Goal: Information Seeking & Learning: Learn about a topic

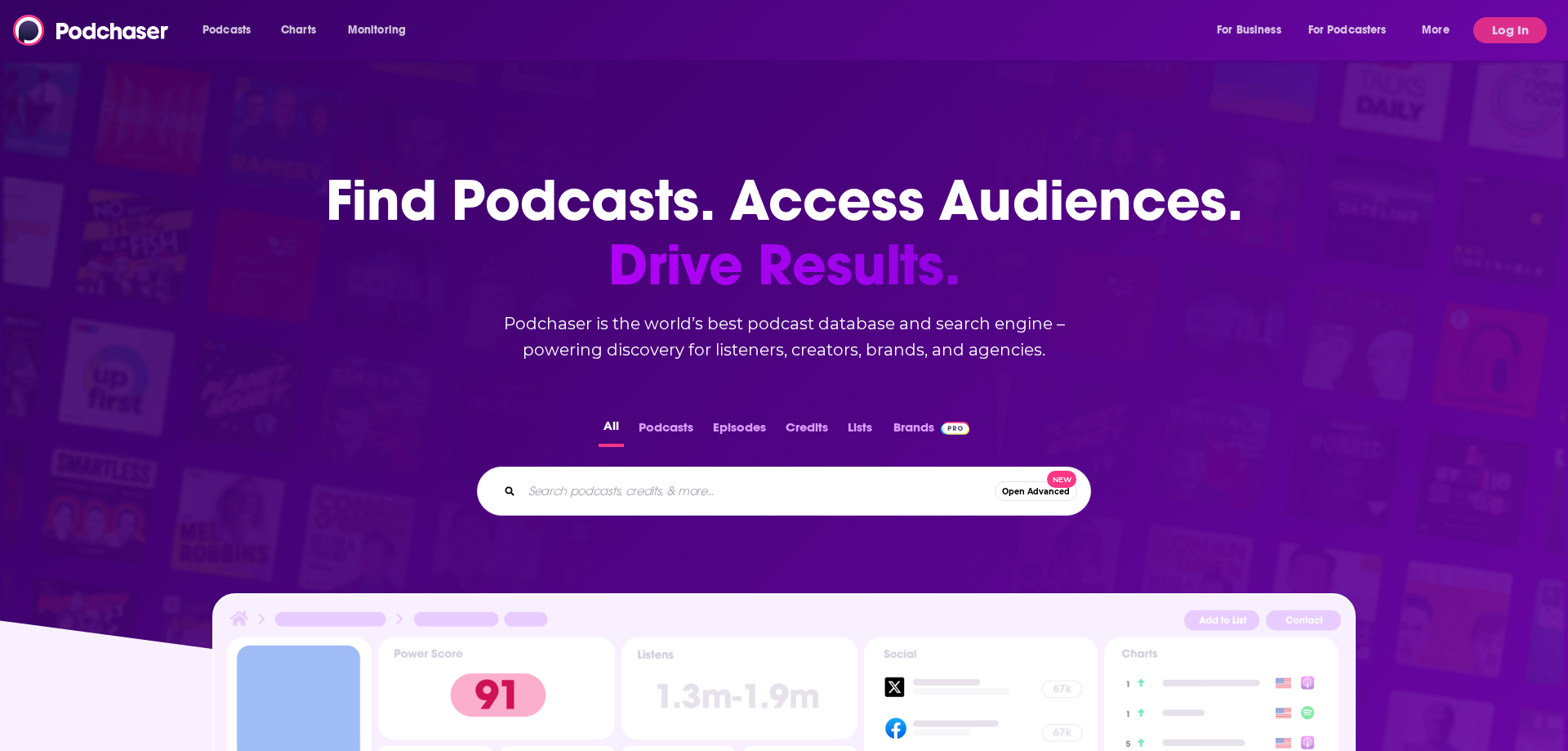
click at [649, 485] on input "Search podcasts, credits, & more..." at bounding box center [759, 490] width 473 height 26
type input "chatter on books"
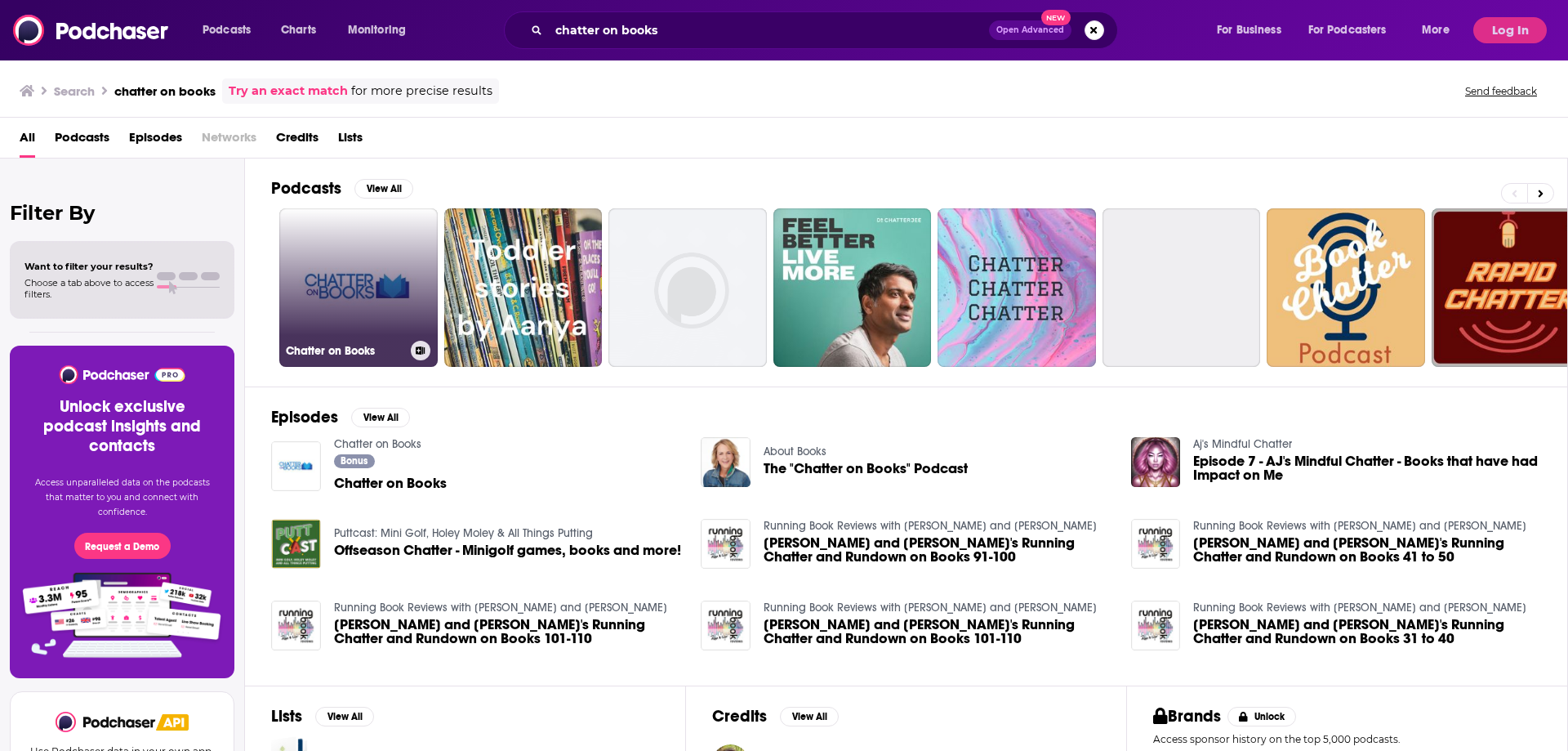
click at [394, 237] on link "Chatter on Books" at bounding box center [358, 287] width 158 height 158
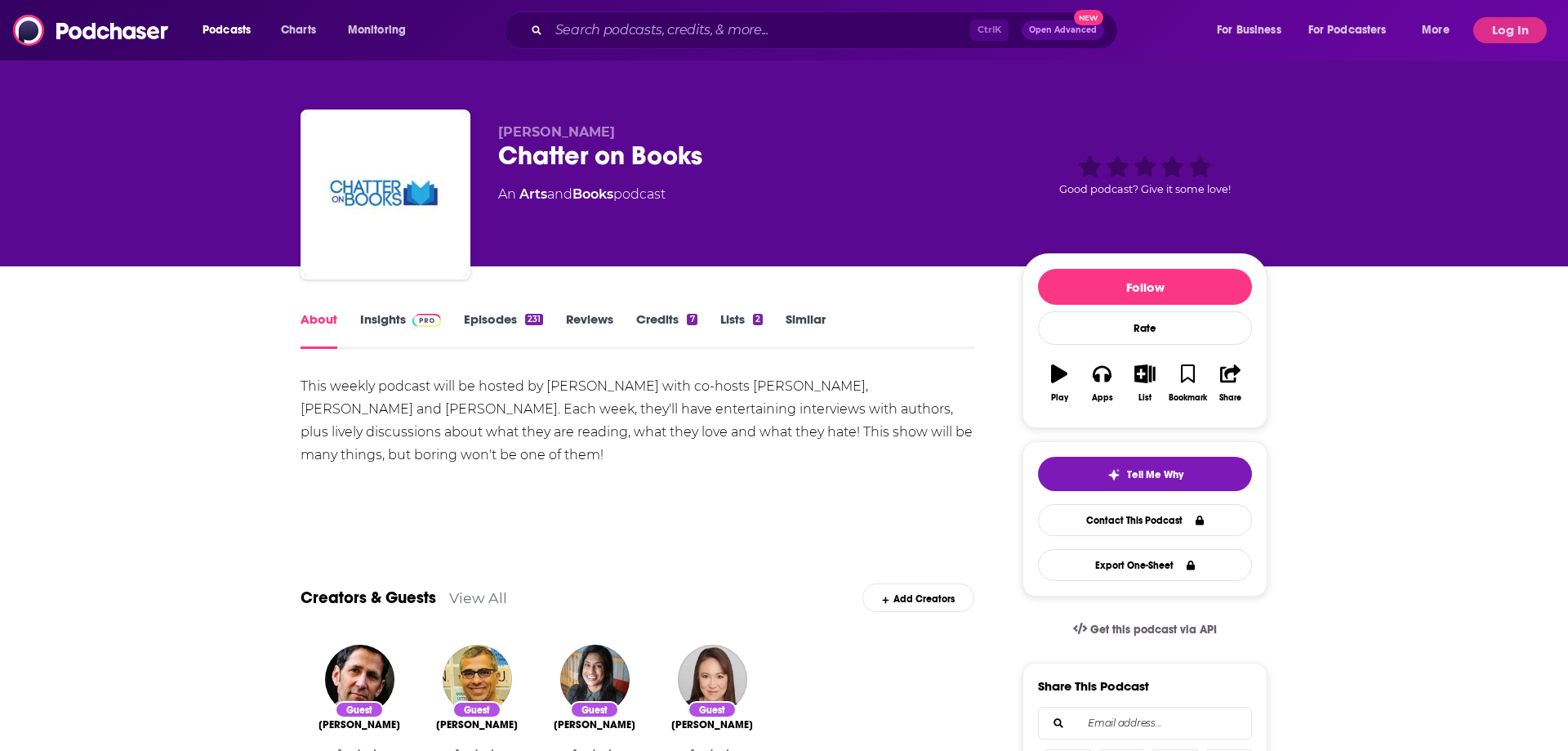
click at [393, 312] on link "Insights" at bounding box center [400, 330] width 81 height 38
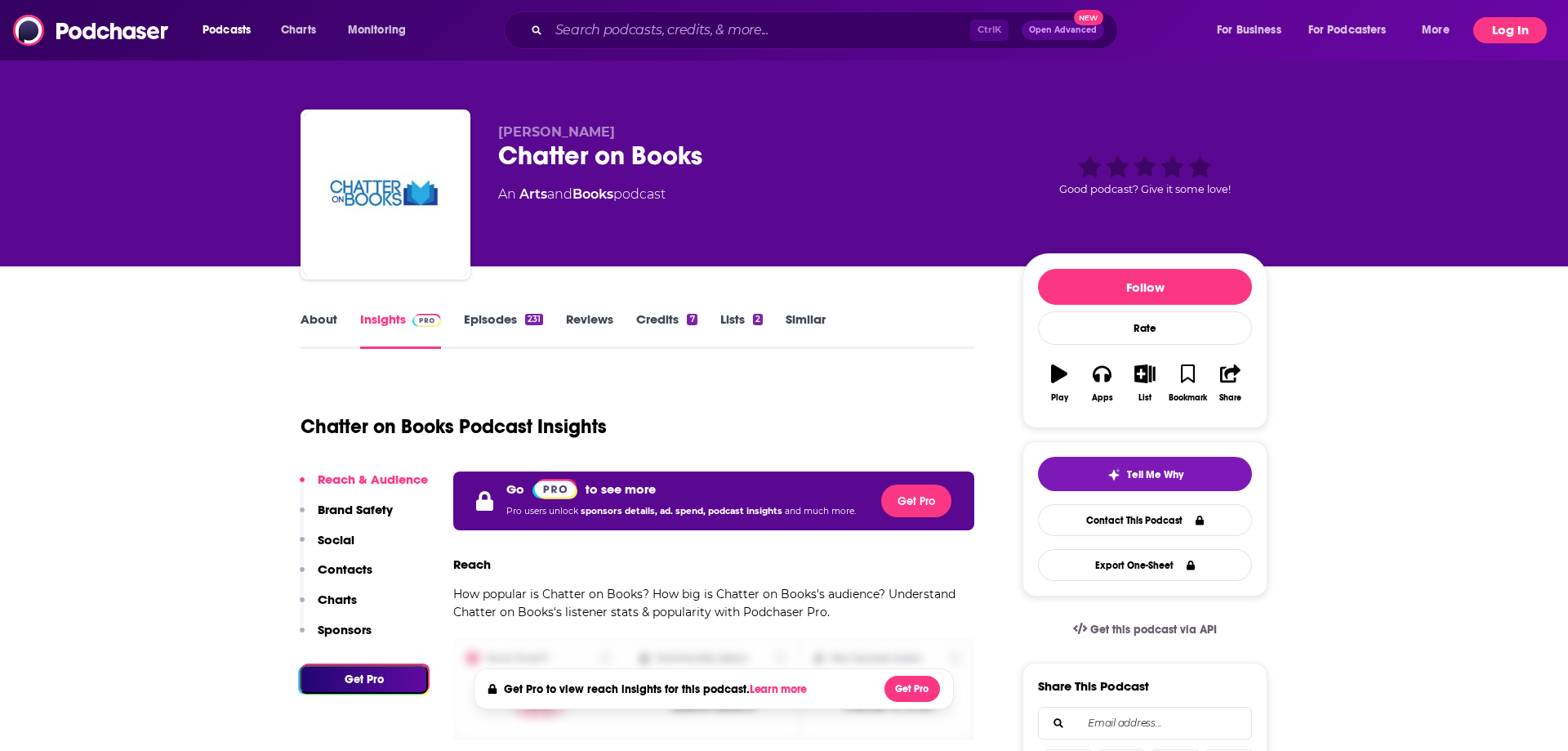
click at [1521, 7] on div "Podcasts Charts Monitoring Ctrl K Open Advanced New For Business For Podcasters…" at bounding box center [784, 30] width 1568 height 61
click at [1521, 22] on button "Log In" at bounding box center [1509, 29] width 73 height 26
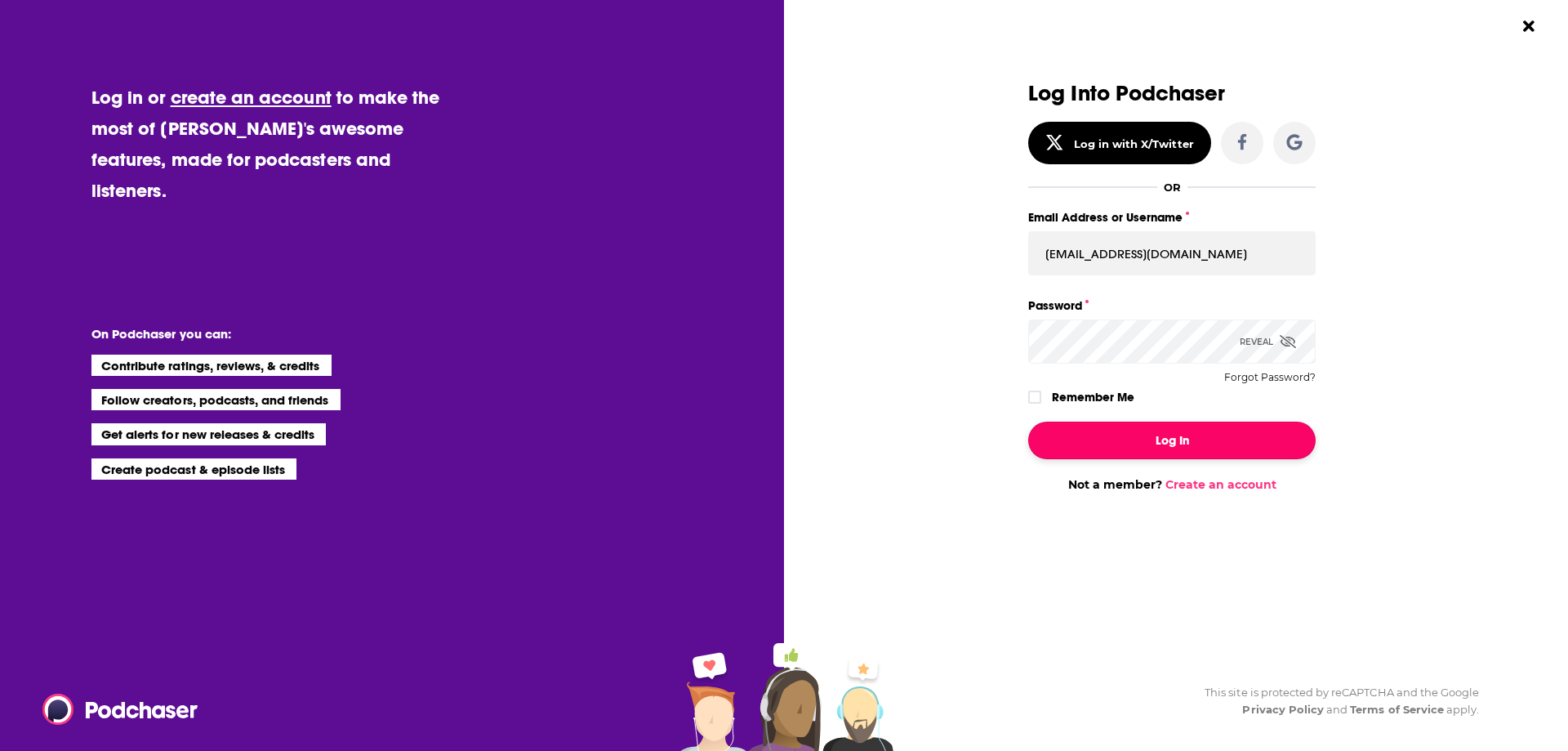
click at [1177, 439] on button "Log In" at bounding box center [1172, 440] width 287 height 38
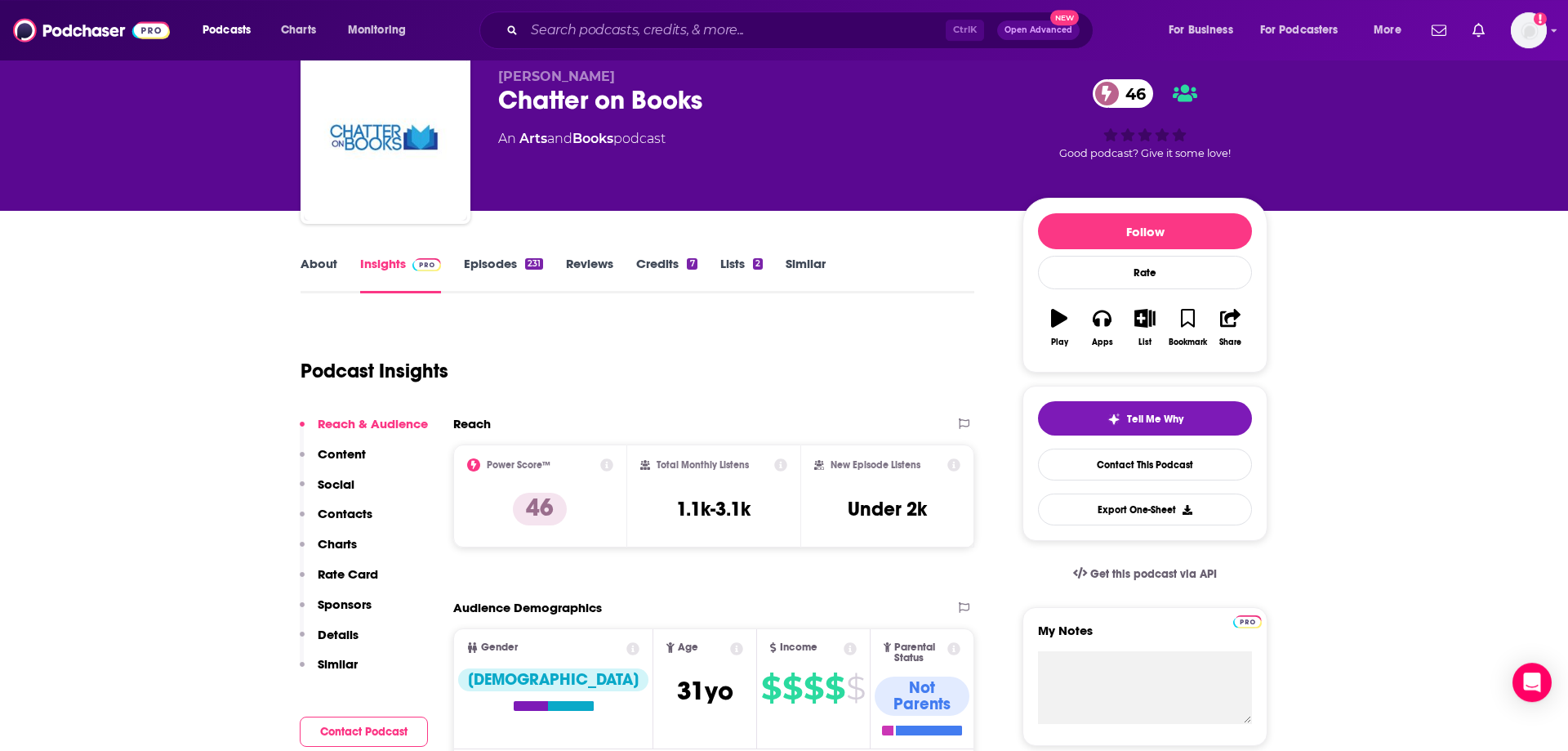
scroll to position [83, 0]
